Goal: Information Seeking & Learning: Learn about a topic

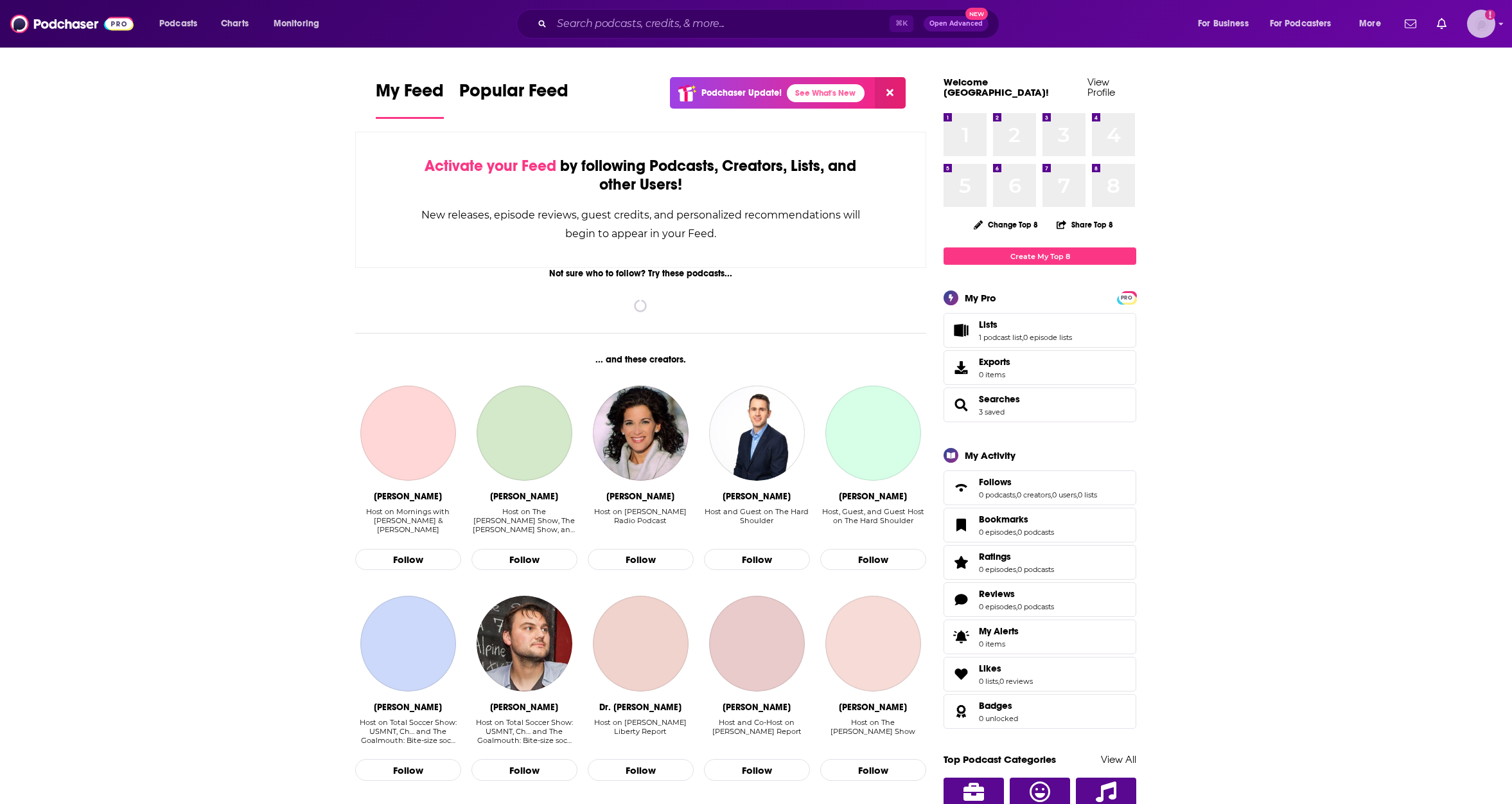
click at [1488, 31] on img "Logged in as saxton" at bounding box center [1482, 23] width 28 height 29
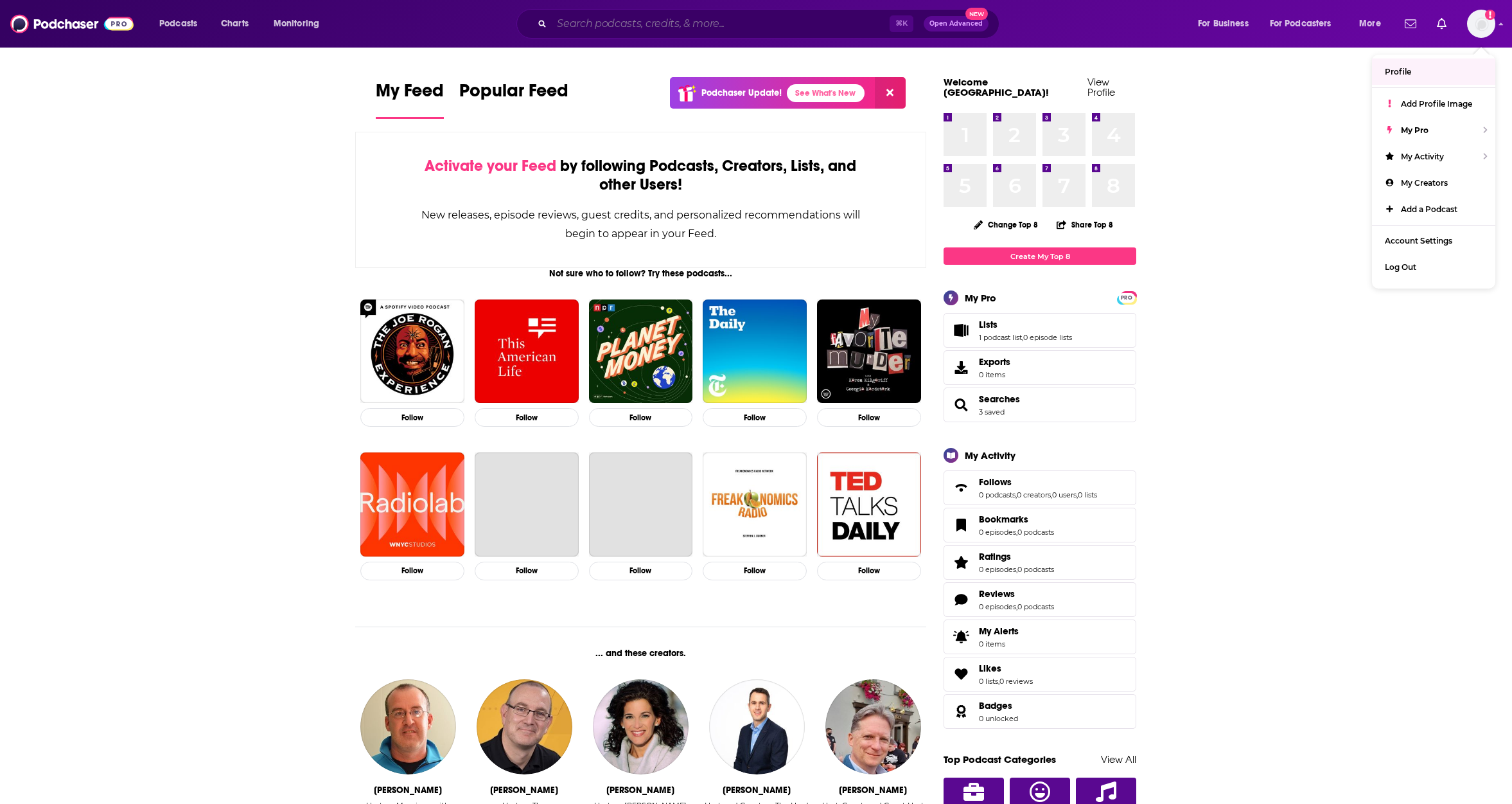
click at [725, 24] on input "Search podcasts, credits, & more..." at bounding box center [720, 23] width 338 height 21
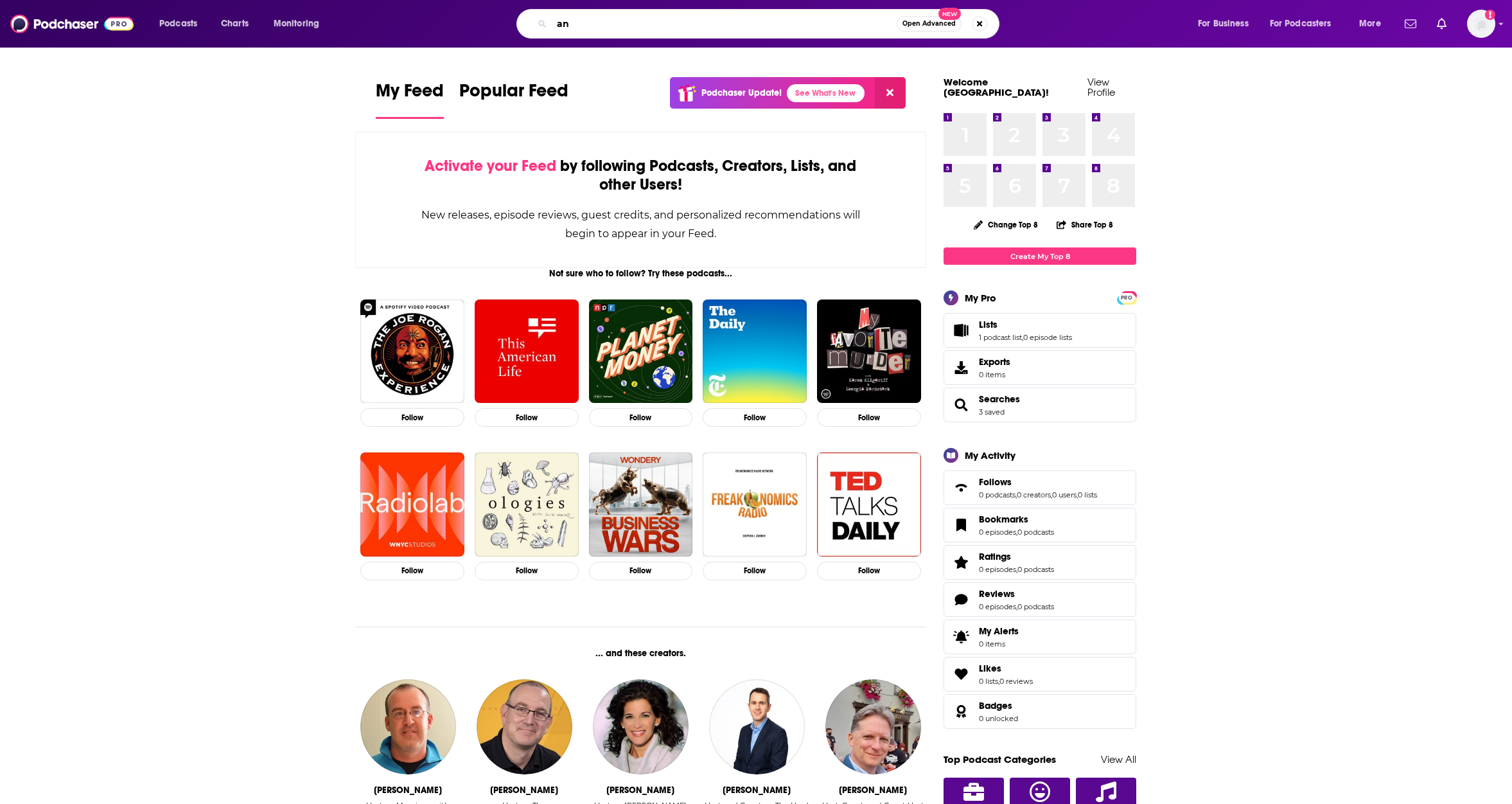
type input "a"
type input "[PERSON_NAME]"
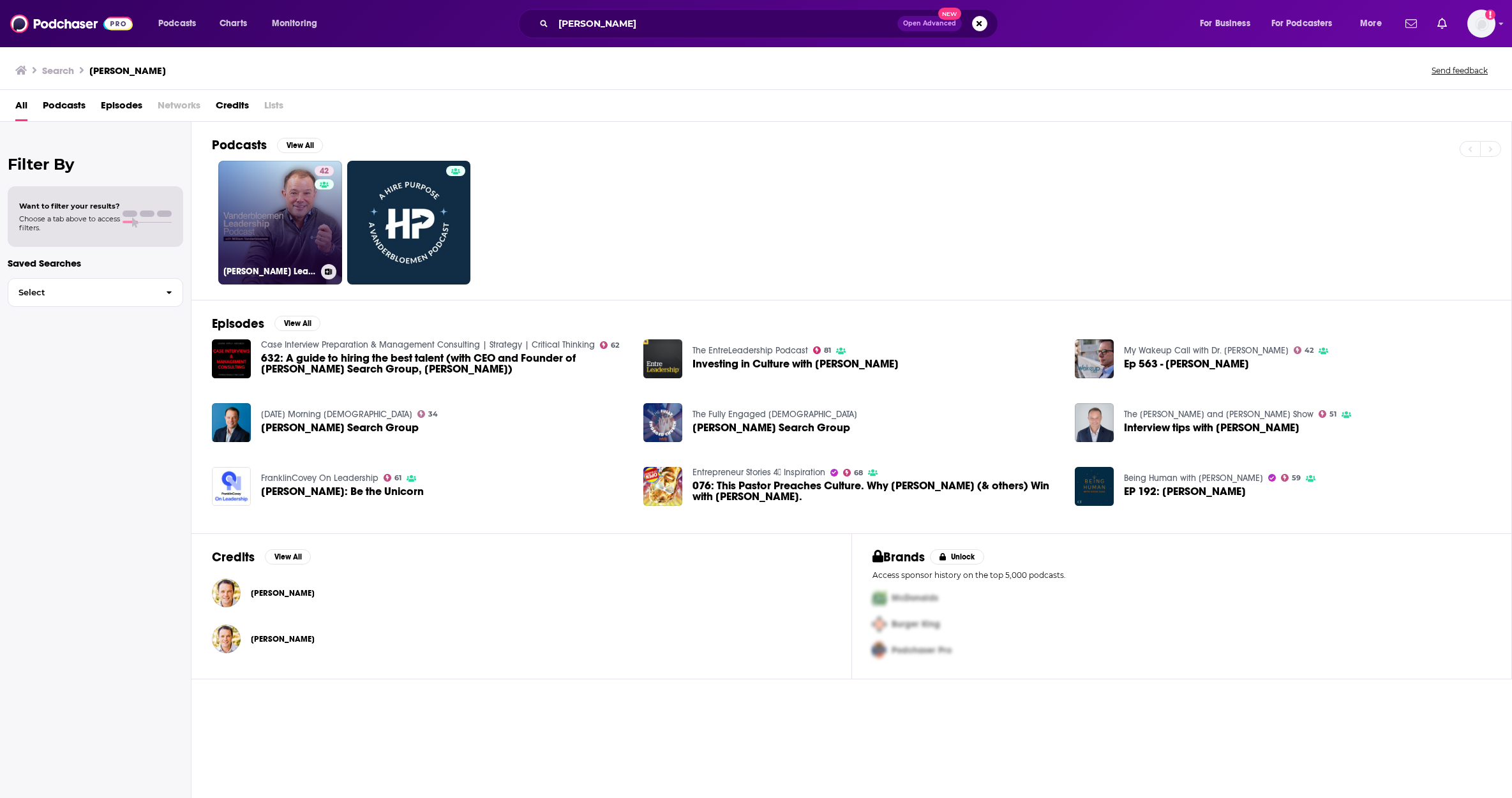
click at [294, 255] on link "42 [PERSON_NAME] Leadership Podcast" at bounding box center [280, 222] width 124 height 124
